Goal: Information Seeking & Learning: Learn about a topic

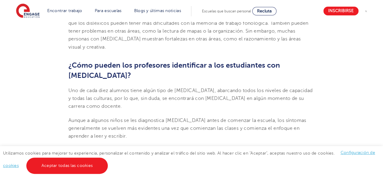
scroll to position [629, 0]
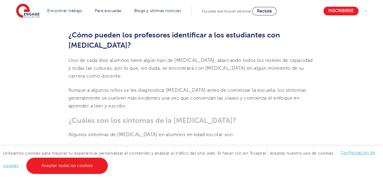
drag, startPoint x: 122, startPoint y: 114, endPoint x: 276, endPoint y: 119, distance: 154.7
click at [277, 145] on ul "Ortografía deficiente, impredecible e inconsistente Colocar letras y cifras al …" at bounding box center [191, 169] width 246 height 48
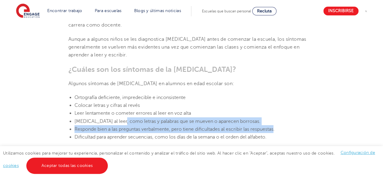
scroll to position [690, 0]
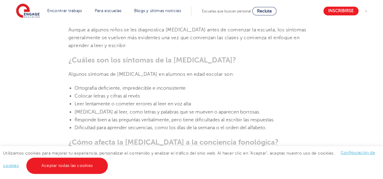
click at [148, 124] on li "Dificultad para aprender secuencias, como los días de la semana o el orden del …" at bounding box center [194, 128] width 240 height 8
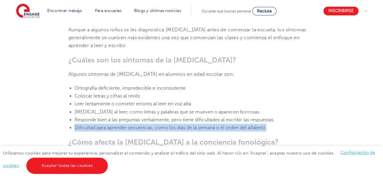
drag, startPoint x: 79, startPoint y: 70, endPoint x: 283, endPoint y: 70, distance: 203.7
click at [283, 124] on li "Dificultad para aprender secuencias, como los días de la semana o el orden del …" at bounding box center [194, 128] width 240 height 8
copy font "Dificultad para aprender secuencias, como los días de la semana o el orden del …"
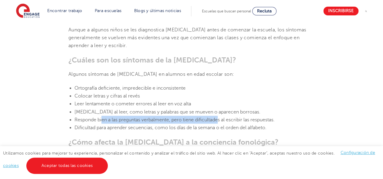
drag, startPoint x: 102, startPoint y: 58, endPoint x: 188, endPoint y: 58, distance: 85.4
click at [221, 116] on li "Responde bien a las preguntas verbalmente, pero tiene dificultades al escribir …" at bounding box center [194, 120] width 240 height 8
drag, startPoint x: 101, startPoint y: 54, endPoint x: 267, endPoint y: 54, distance: 165.9
click at [260, 110] on font "[MEDICAL_DATA] al leer, como letras y palabras que se mueven o aparecen borrosa…" at bounding box center [167, 112] width 186 height 5
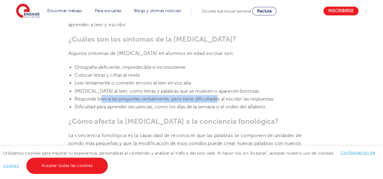
scroll to position [720, 0]
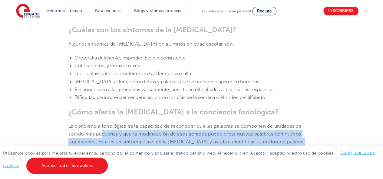
drag, startPoint x: 101, startPoint y: 75, endPoint x: 269, endPoint y: 92, distance: 169.2
click at [269, 124] on font "La conciencia fonológica es la capacidad de reconocer que las palabras se compo…" at bounding box center [186, 142] width 236 height 37
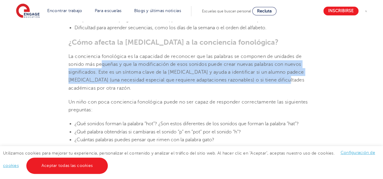
scroll to position [781, 0]
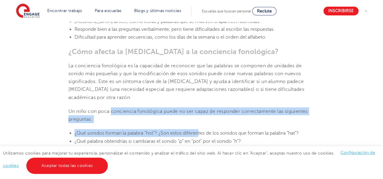
drag, startPoint x: 111, startPoint y: 50, endPoint x: 199, endPoint y: 75, distance: 91.6
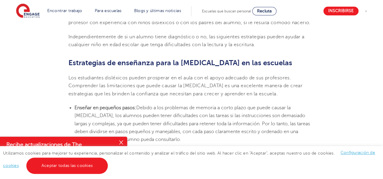
scroll to position [1083, 0]
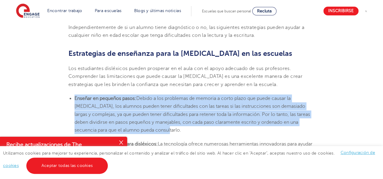
drag, startPoint x: 74, startPoint y: 41, endPoint x: 179, endPoint y: 75, distance: 110.2
click at [180, 95] on li "Enseñar en pequeños pasos: Debido a los problemas de memoria a corto plazo que …" at bounding box center [194, 115] width 240 height 40
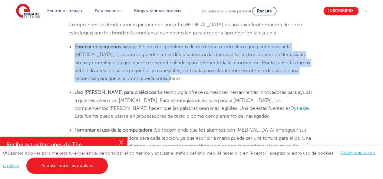
scroll to position [1144, 0]
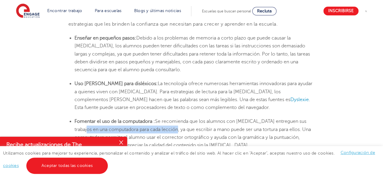
drag, startPoint x: 74, startPoint y: 72, endPoint x: 167, endPoint y: 72, distance: 93.2
click at [167, 119] on font "Se recomienda que los alumnos con [MEDICAL_DATA] entreguen sus trabajos en una …" at bounding box center [192, 133] width 236 height 29
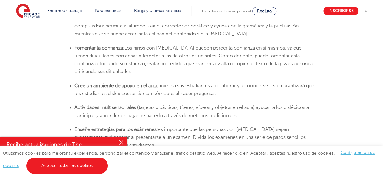
scroll to position [1265, 0]
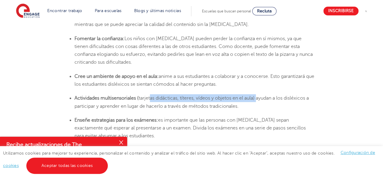
drag, startPoint x: 151, startPoint y: 41, endPoint x: 259, endPoint y: 40, distance: 108.7
click at [259, 96] on font "tarjetas didácticas, títeres, vídeos y objetos en el aula) ayudan a los disléxi…" at bounding box center [191, 102] width 234 height 13
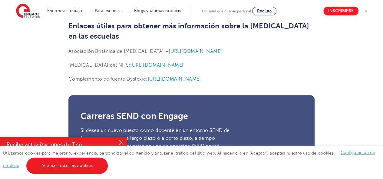
scroll to position [1779, 0]
